Goal: Information Seeking & Learning: Find contact information

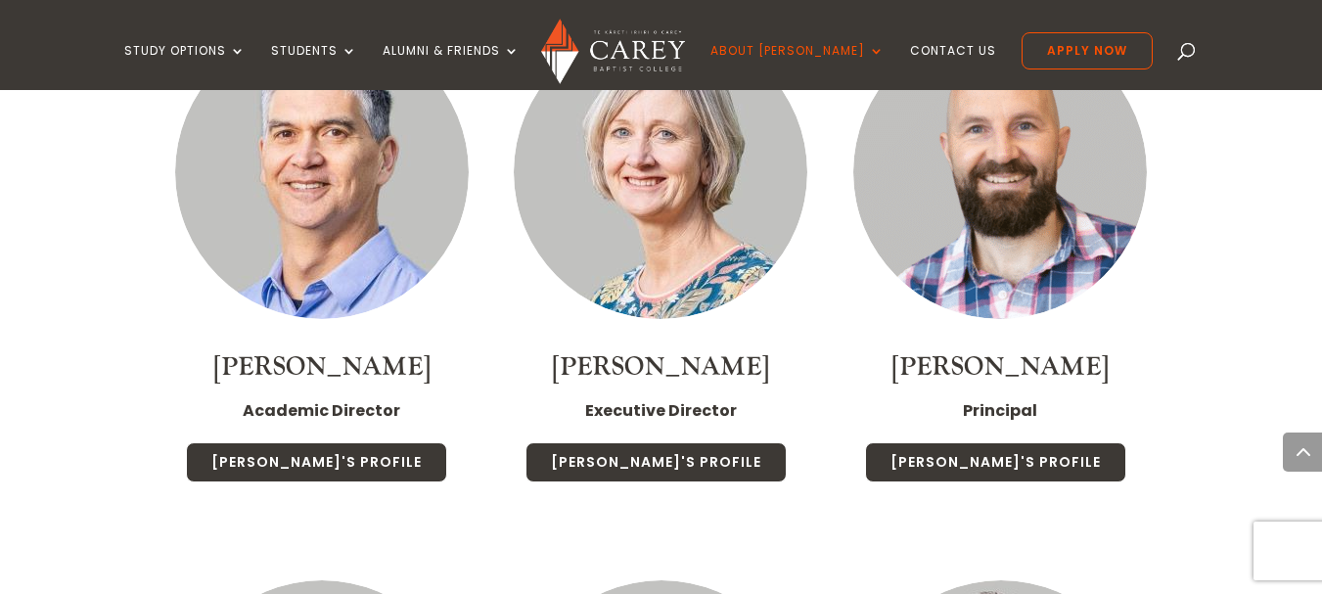
scroll to position [2378, 0]
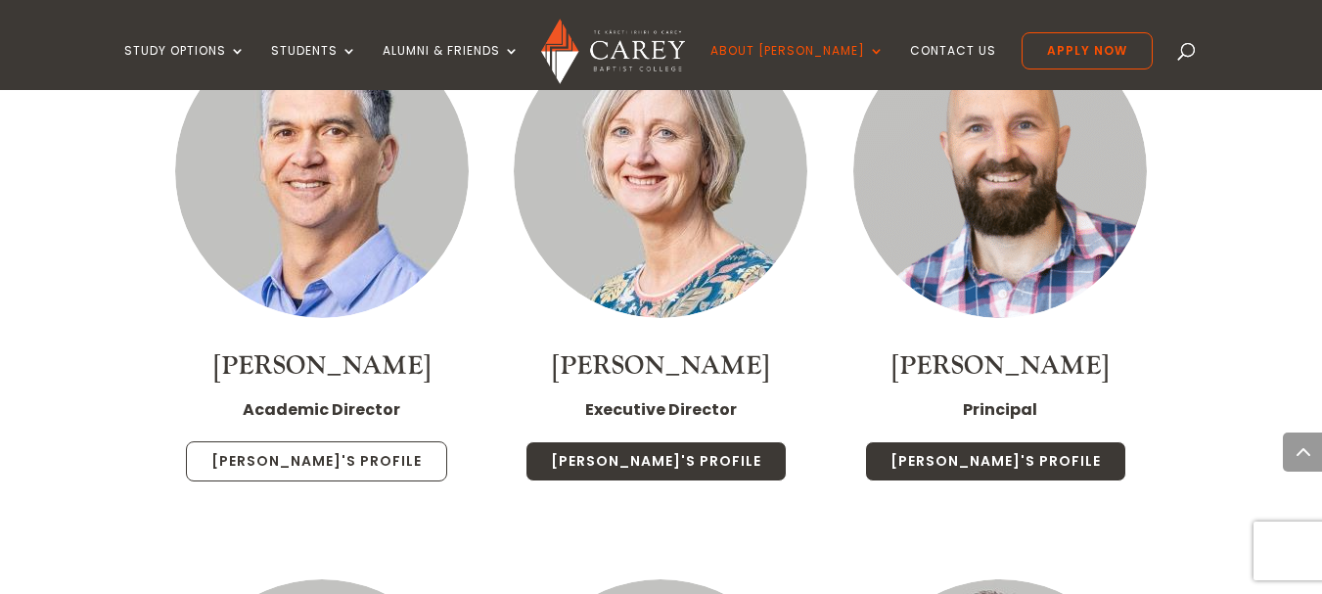
click at [358, 441] on link "[PERSON_NAME]'s Profile" at bounding box center [316, 461] width 261 height 41
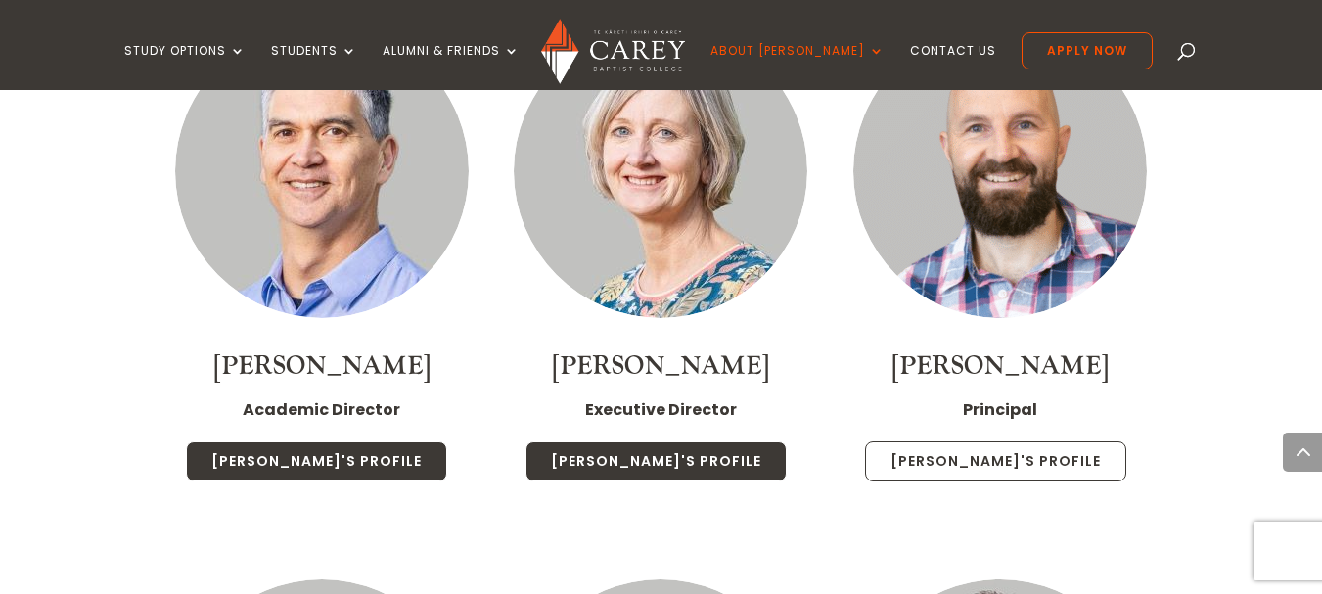
click at [1020, 442] on link "[PERSON_NAME]'s Profile" at bounding box center [995, 461] width 261 height 41
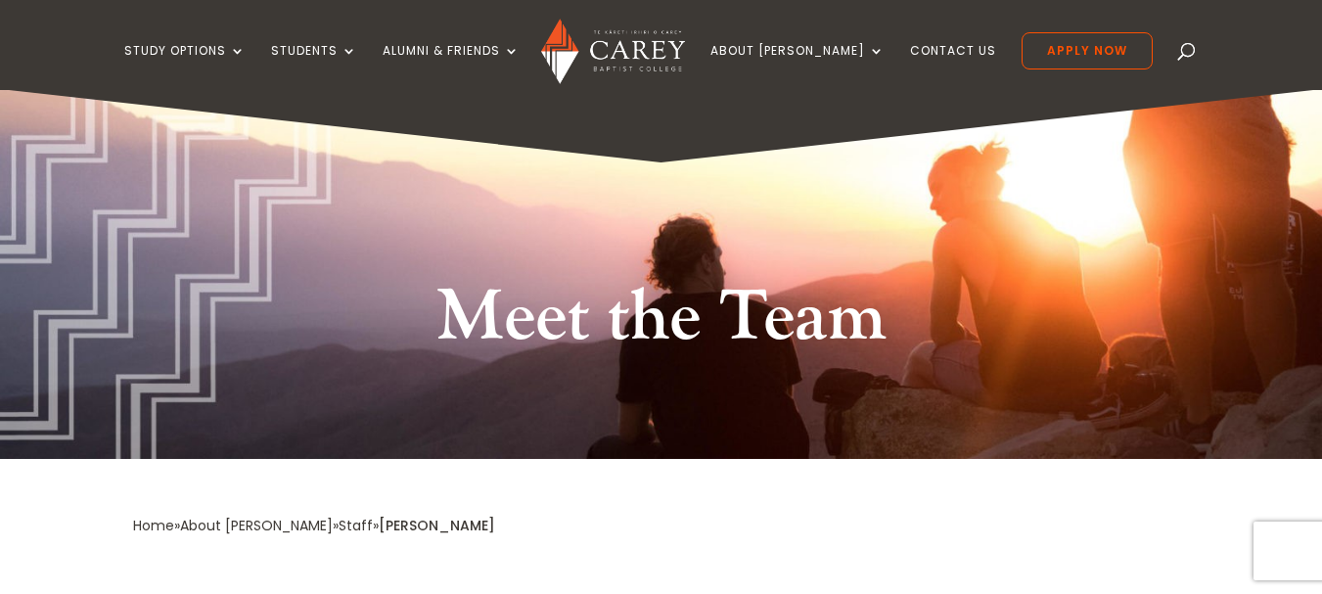
scroll to position [519, 0]
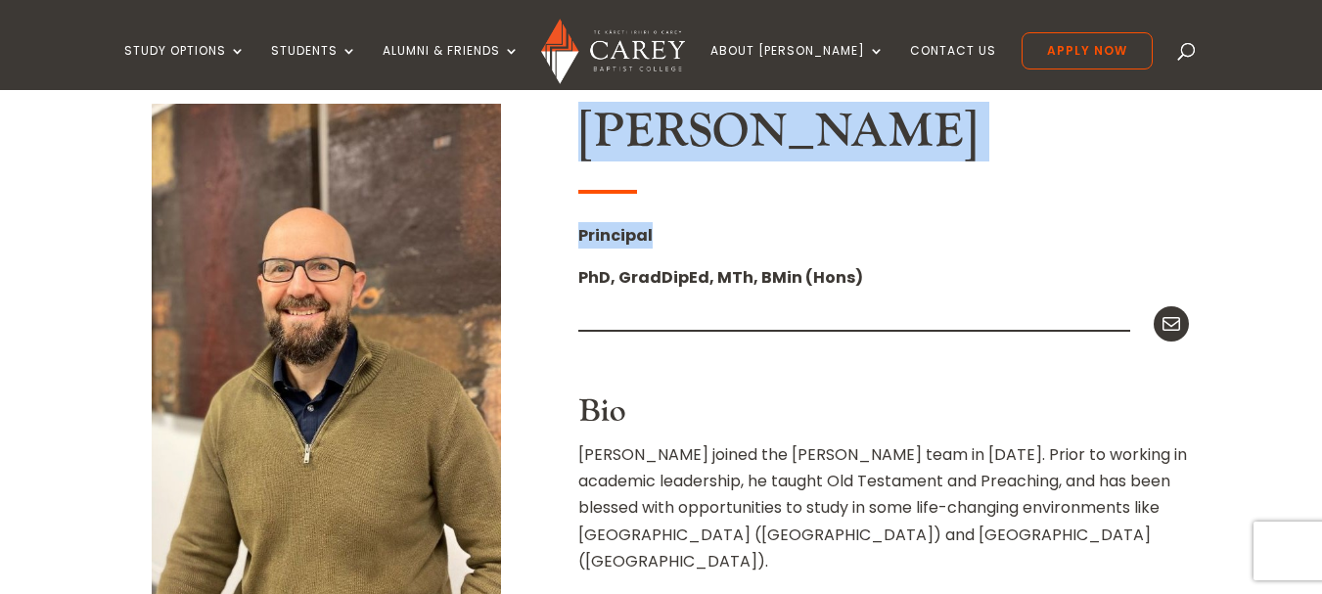
drag, startPoint x: 589, startPoint y: 121, endPoint x: 688, endPoint y: 219, distance: 139.0
copy div "Dr Paul Jones Principal"
